Goal: Transaction & Acquisition: Purchase product/service

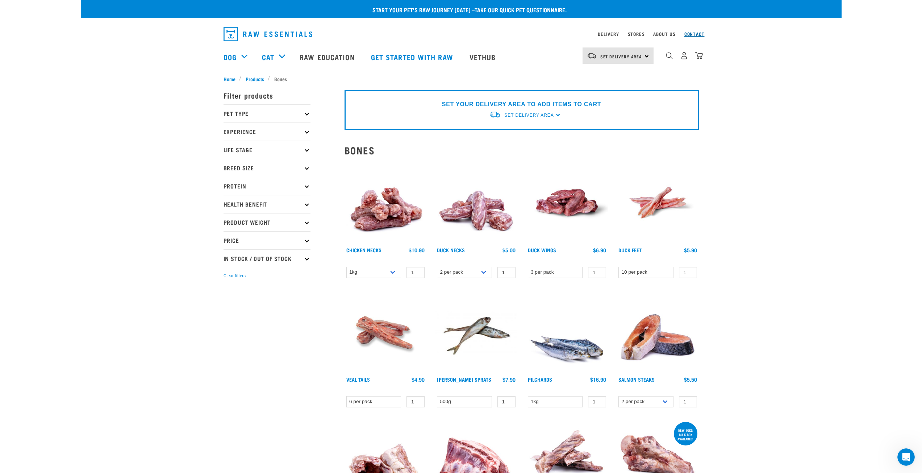
click at [692, 34] on link "Contact" at bounding box center [694, 34] width 20 height 3
click at [638, 33] on link "Stores" at bounding box center [636, 34] width 17 height 3
click at [638, 35] on link "Stores" at bounding box center [636, 34] width 17 height 3
click at [304, 168] on p "Breed Size" at bounding box center [267, 168] width 87 height 18
click at [228, 209] on label "Large Dogs" at bounding box center [250, 211] width 44 height 9
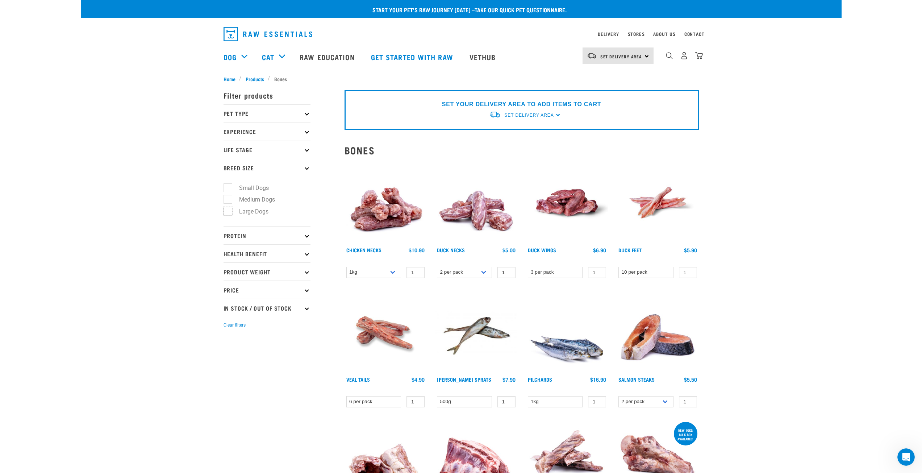
click at [226, 209] on input "Large Dogs" at bounding box center [226, 210] width 5 height 5
checkbox input "true"
click at [638, 35] on link "Stores" at bounding box center [636, 34] width 17 height 3
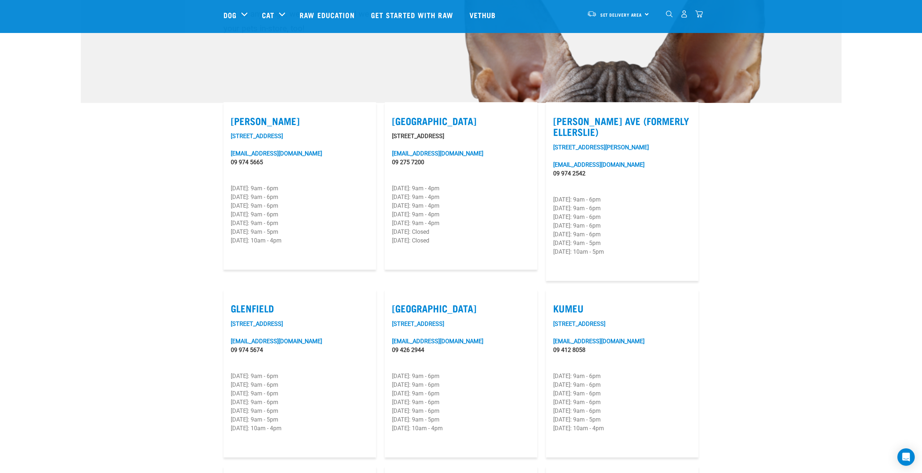
scroll to position [109, 0]
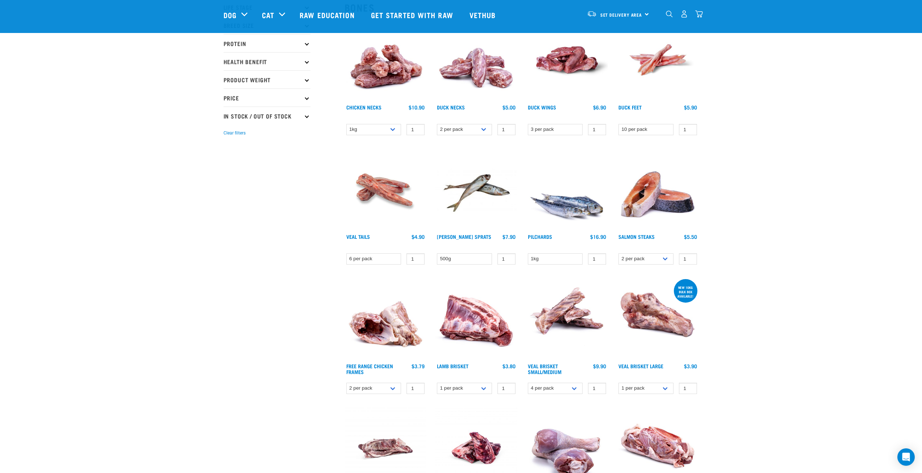
scroll to position [109, 0]
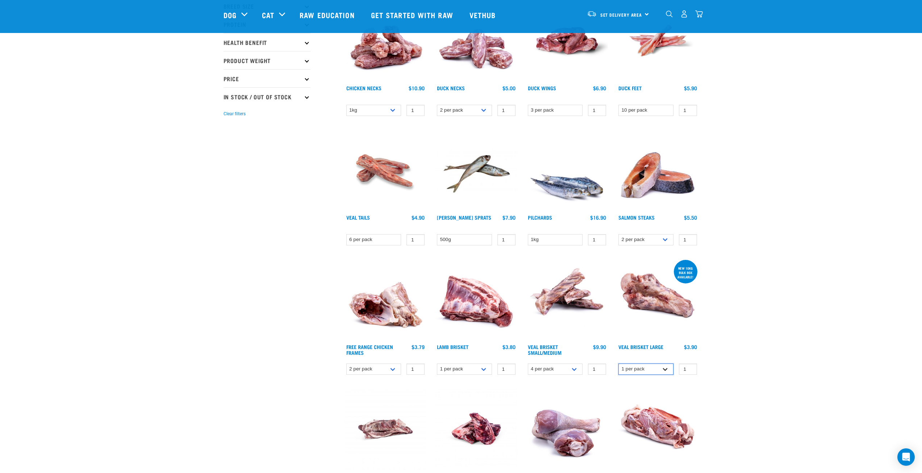
click at [668, 370] on select "1 per pack Bulk (10kg)" at bounding box center [645, 368] width 55 height 11
select select "700283"
click at [618, 363] on select "1 per pack Bulk (10kg)" at bounding box center [645, 368] width 55 height 11
click at [653, 315] on img at bounding box center [658, 299] width 82 height 82
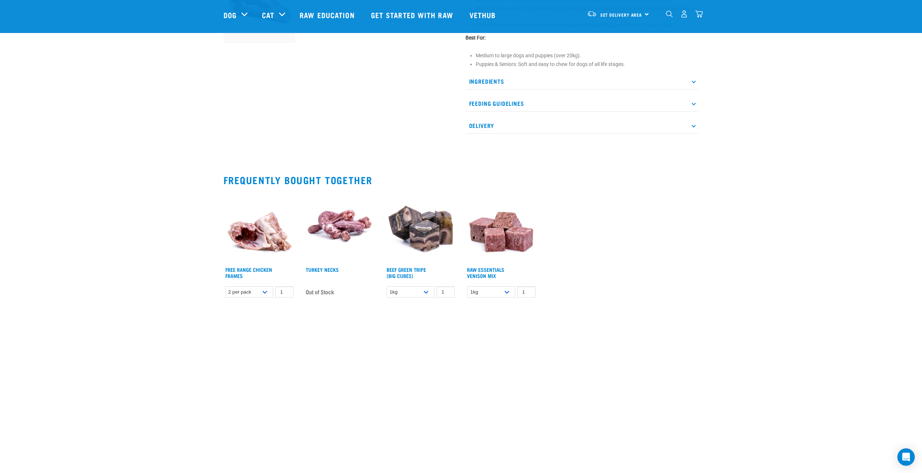
scroll to position [326, 0]
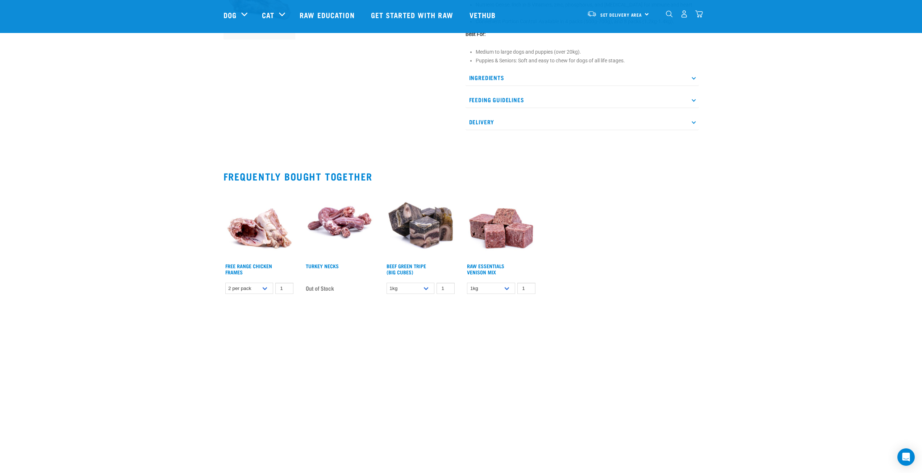
click at [254, 209] on img at bounding box center [260, 224] width 72 height 72
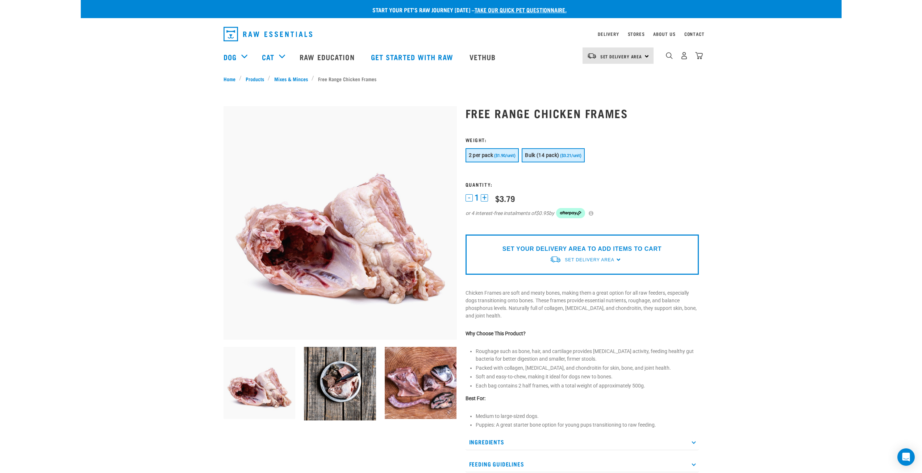
click at [531, 155] on span "Bulk (14 pack)" at bounding box center [542, 155] width 34 height 6
click at [497, 159] on button "2 per pack ($1.90/unit)" at bounding box center [493, 155] width 54 height 14
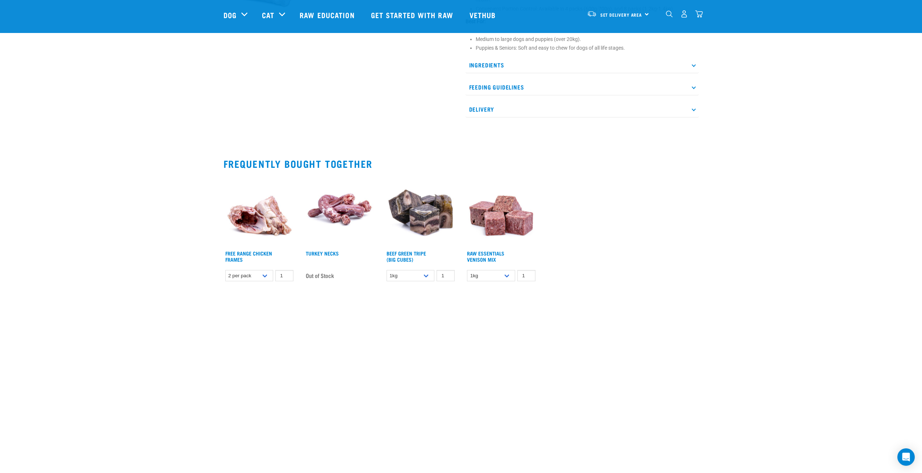
scroll to position [198, 0]
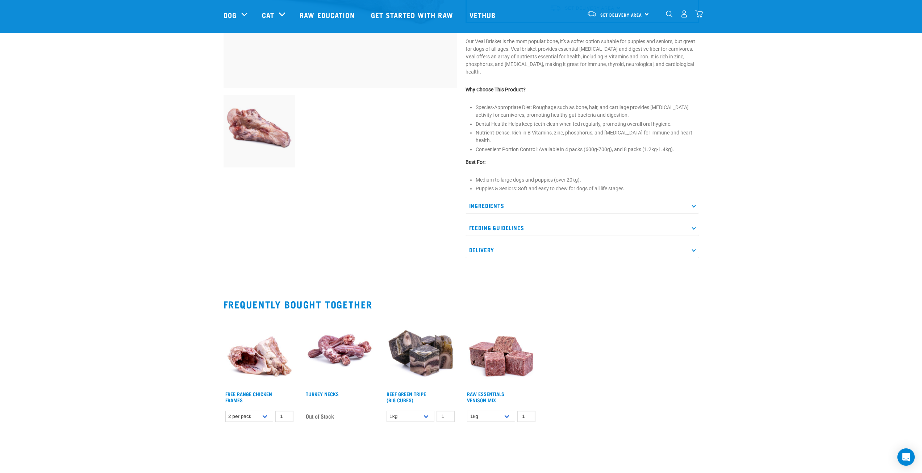
click at [692, 220] on p "Feeding Guidelines" at bounding box center [582, 228] width 233 height 16
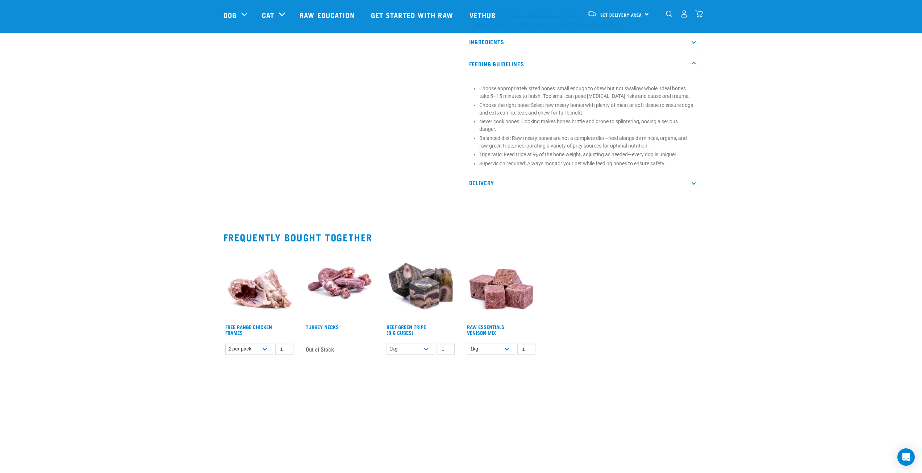
scroll to position [379, 0]
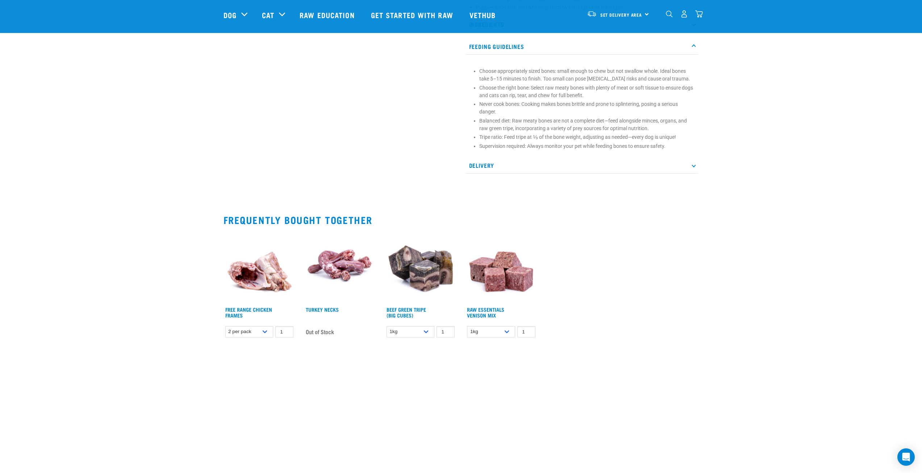
click at [422, 271] on img at bounding box center [421, 267] width 72 height 72
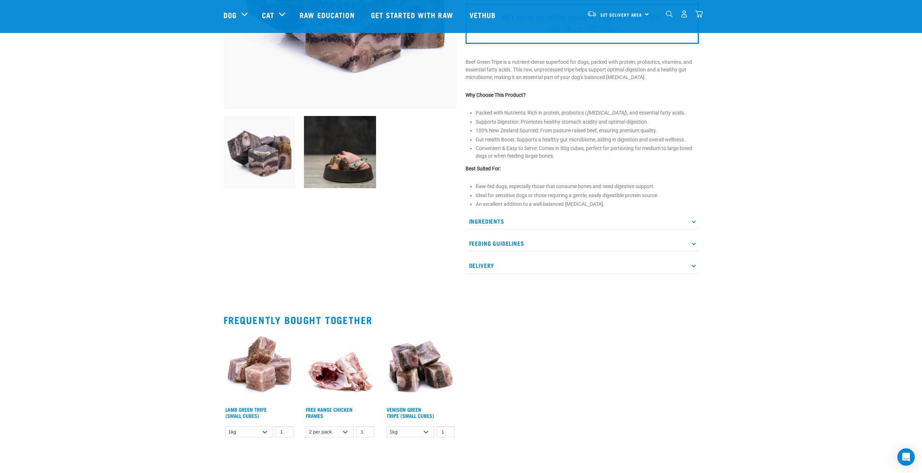
scroll to position [181, 0]
